Goal: Navigation & Orientation: Find specific page/section

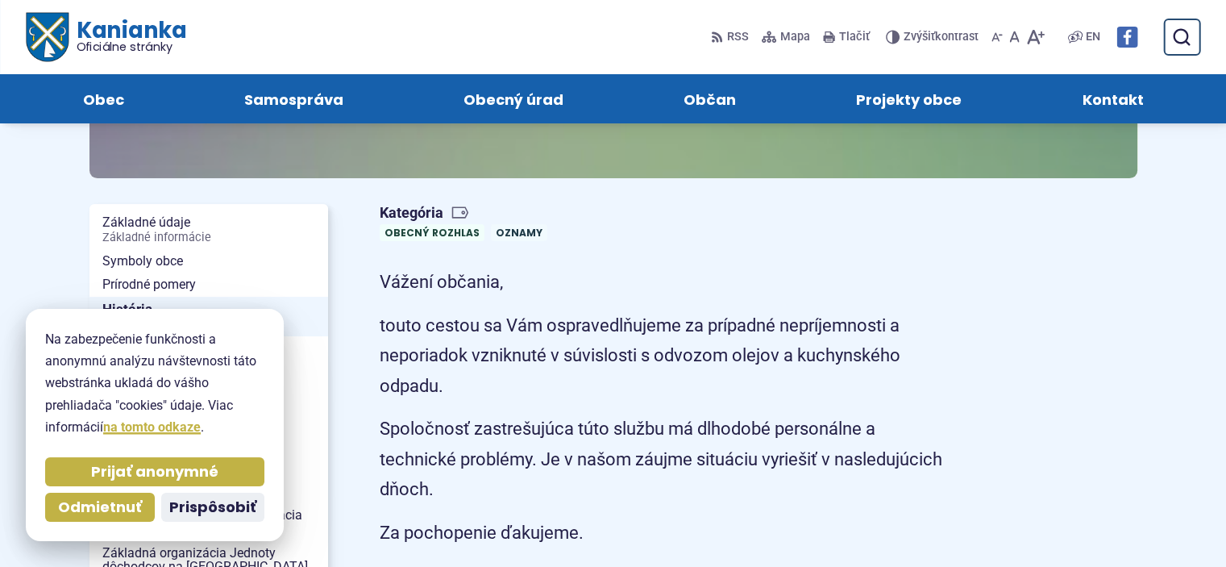
scroll to position [161, 0]
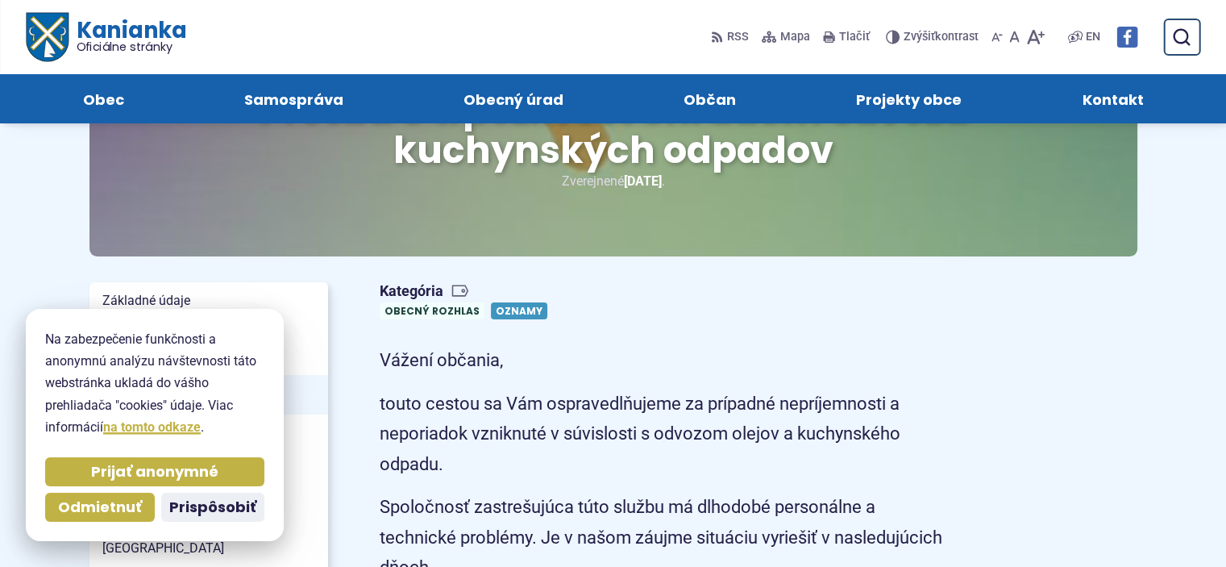
click at [506, 305] on link "Oznamy" at bounding box center [519, 310] width 56 height 17
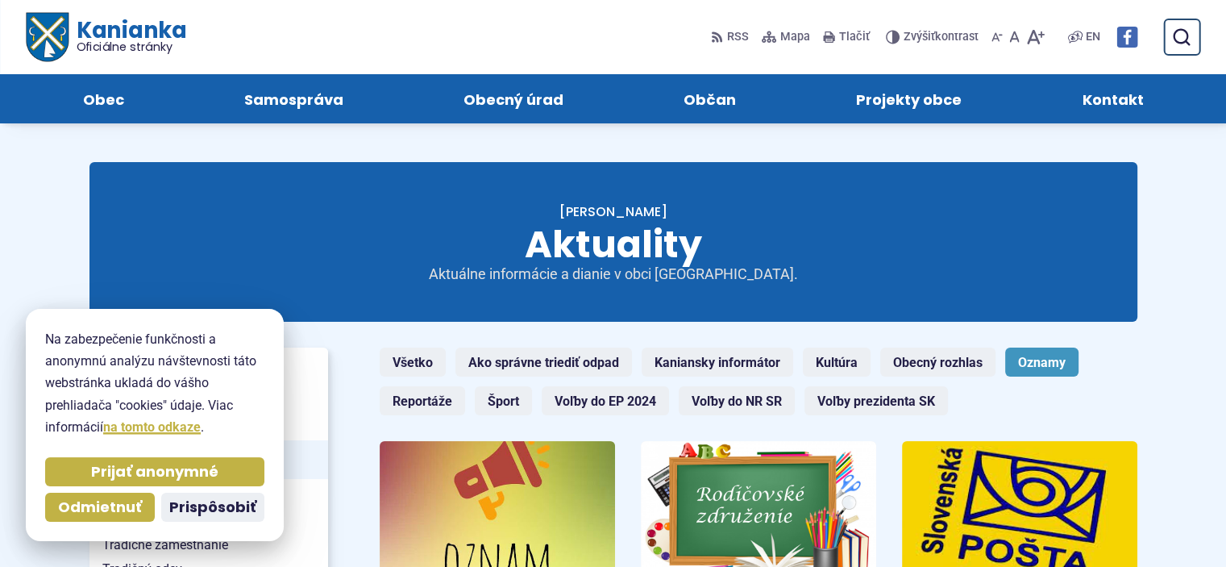
click at [111, 36] on span "Kanianka Oficiálne stránky" at bounding box center [127, 36] width 118 height 34
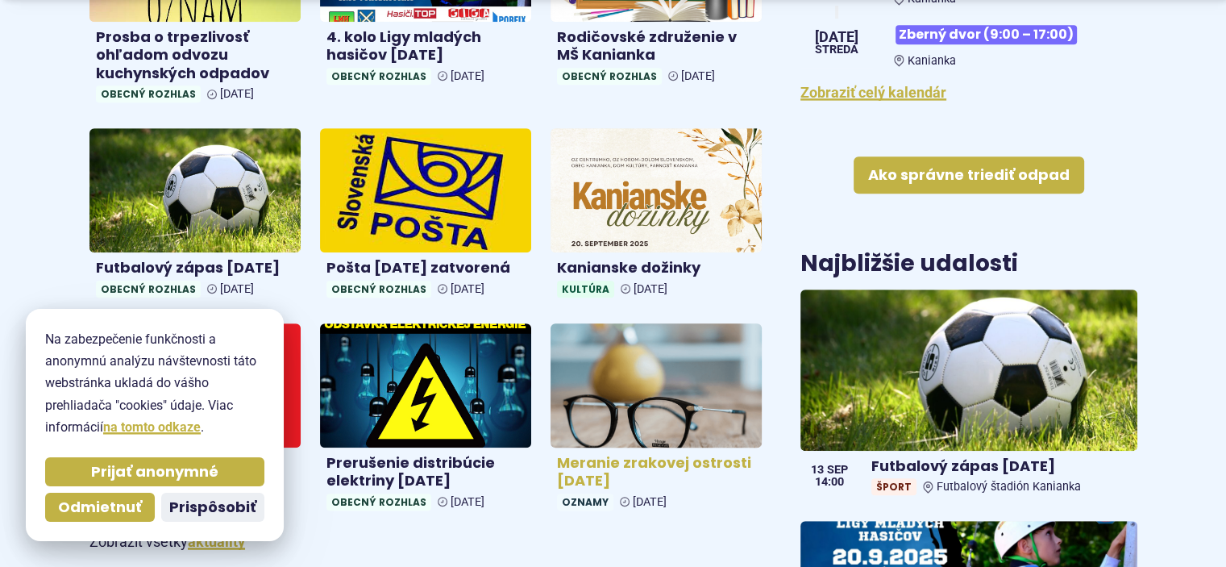
scroll to position [968, 0]
